Goal: Navigation & Orientation: Find specific page/section

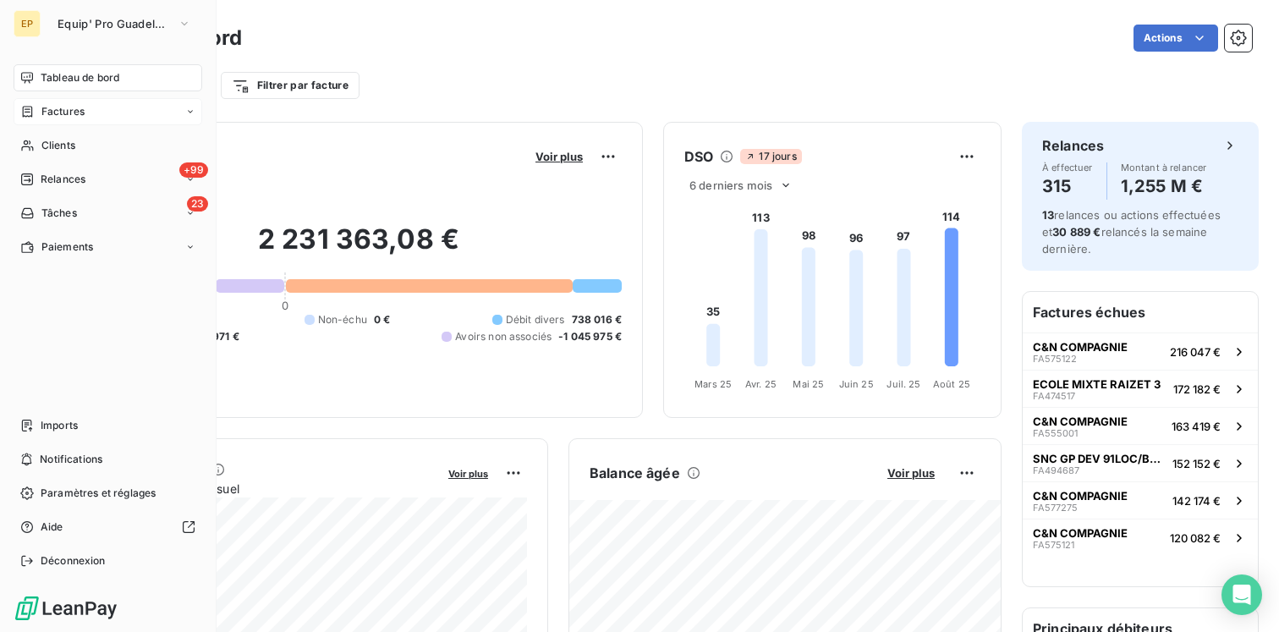
click at [84, 110] on span "Factures" at bounding box center [62, 111] width 43 height 15
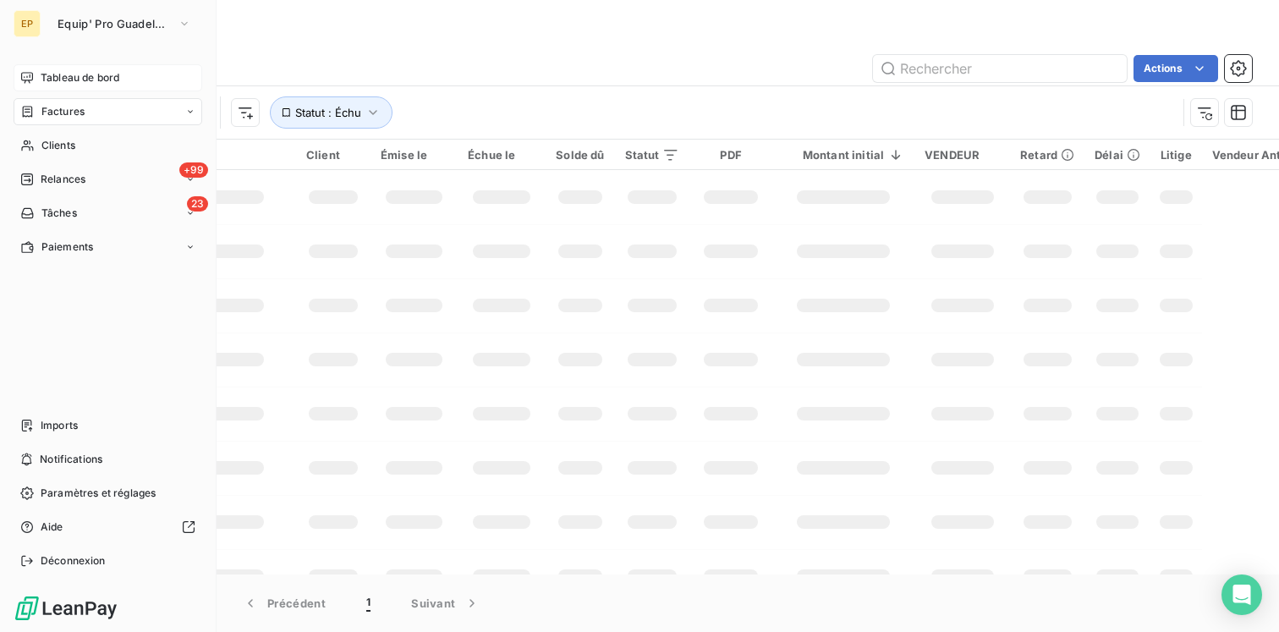
click at [62, 72] on span "Tableau de bord" at bounding box center [80, 77] width 79 height 15
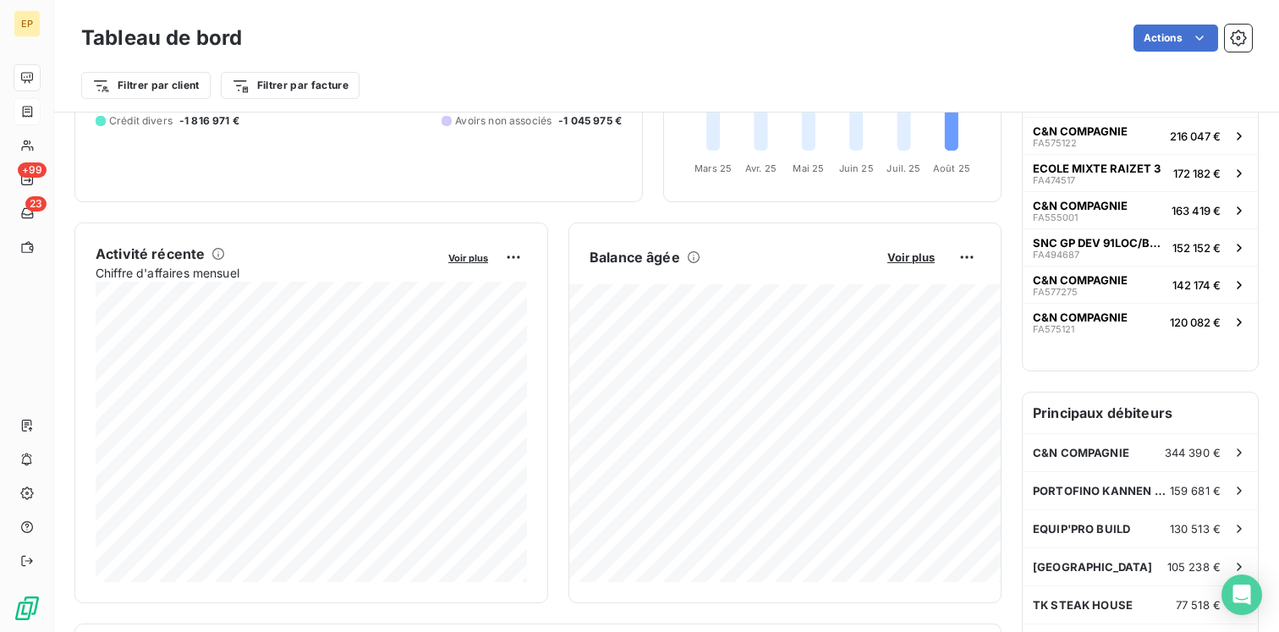
scroll to position [320, 0]
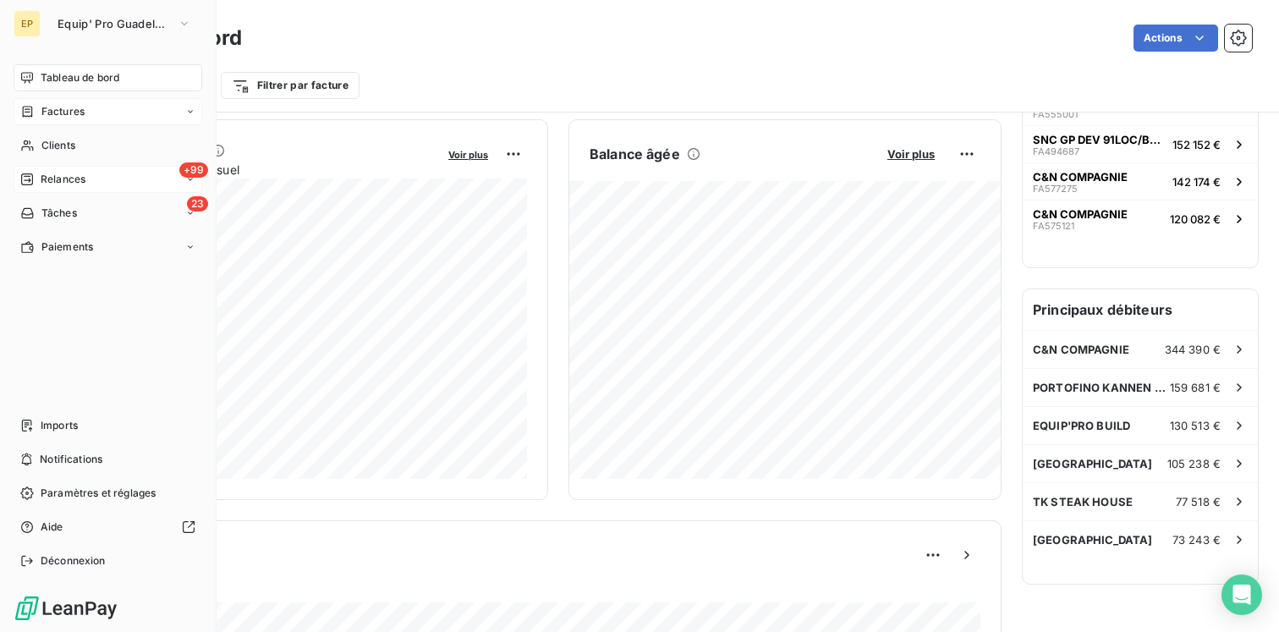
click at [77, 181] on span "Relances" at bounding box center [63, 179] width 45 height 15
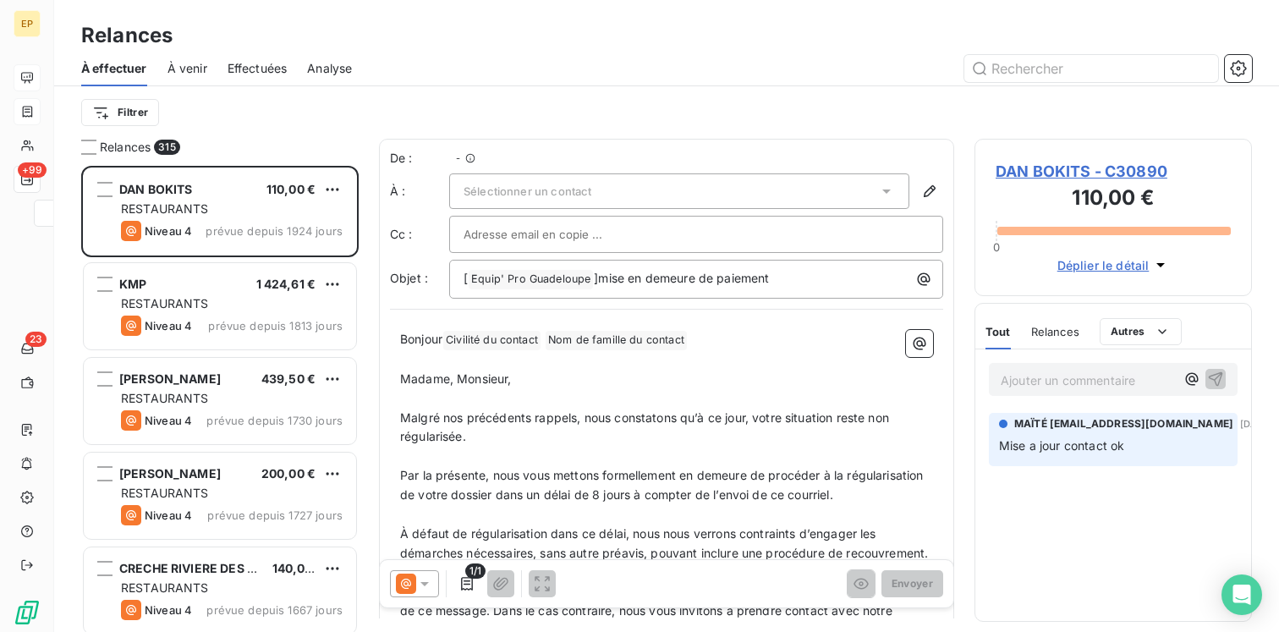
scroll to position [466, 277]
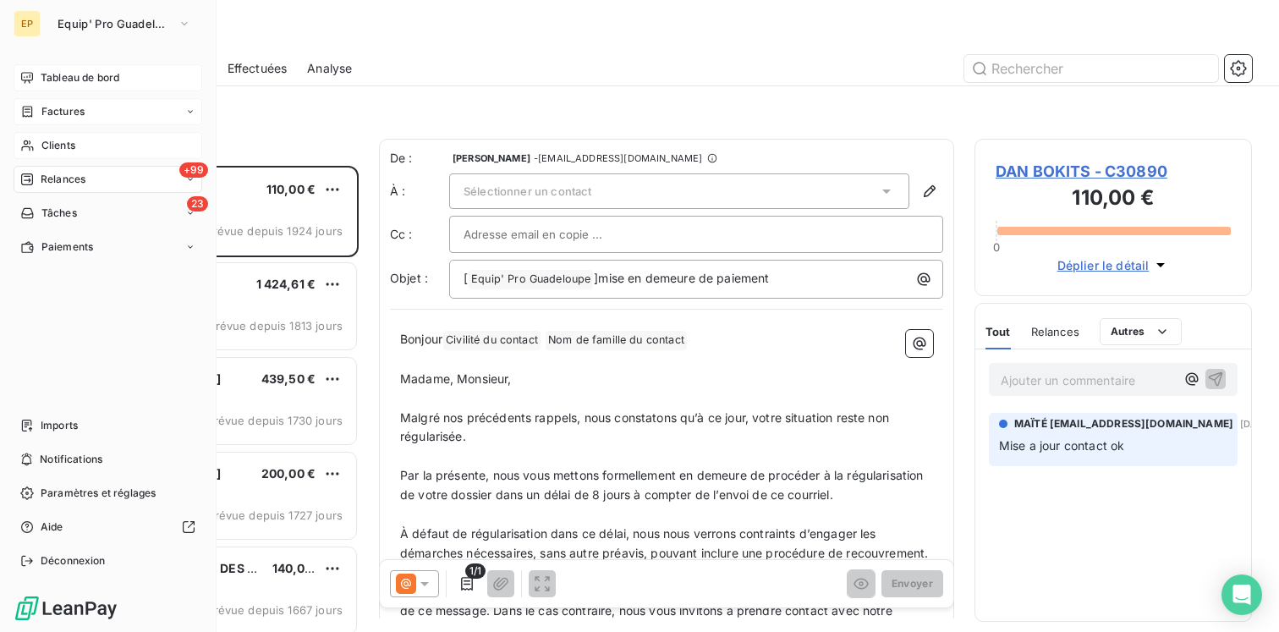
click at [69, 142] on span "Clients" at bounding box center [58, 145] width 34 height 15
